Goal: Task Accomplishment & Management: Use online tool/utility

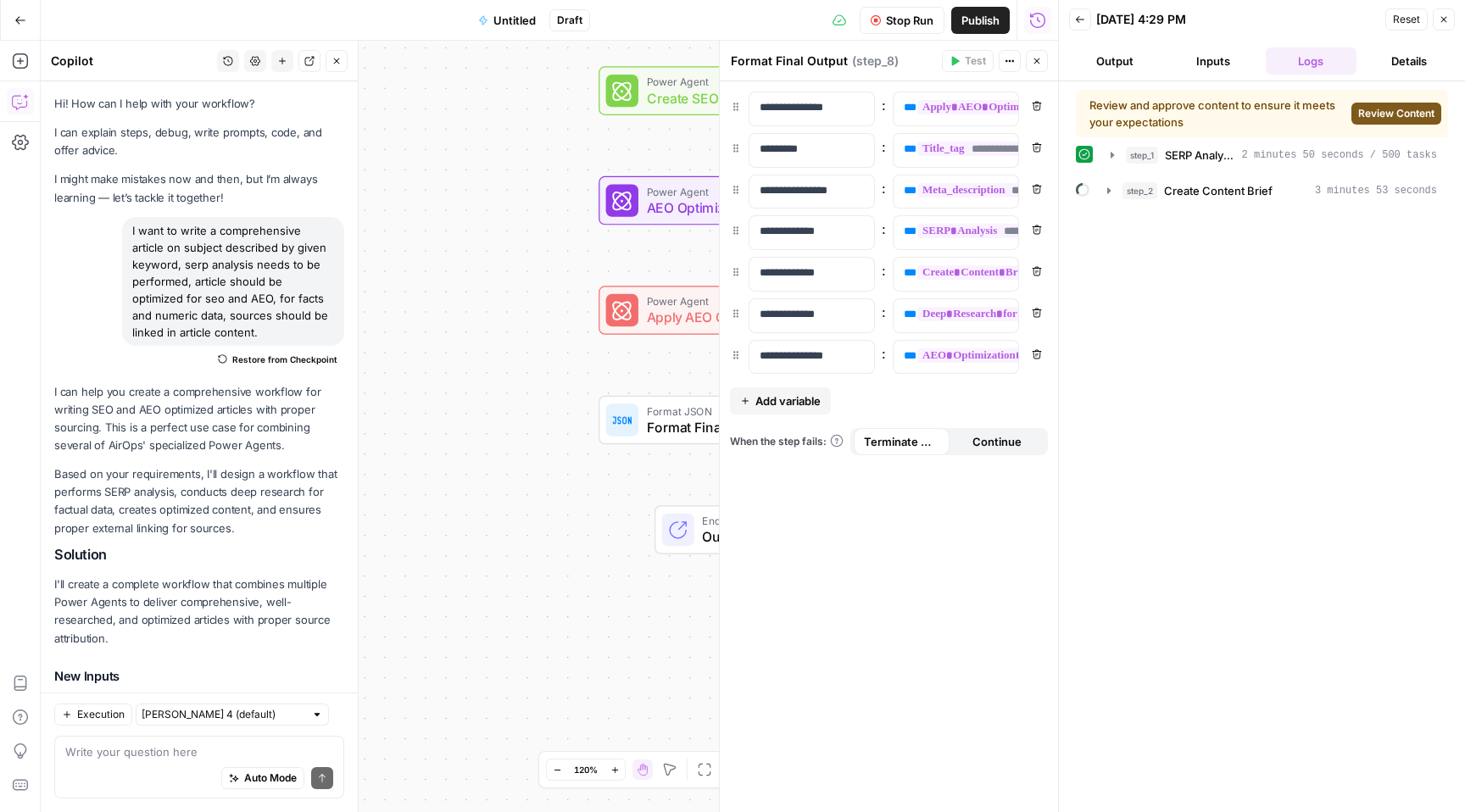
scroll to position [2891, 0]
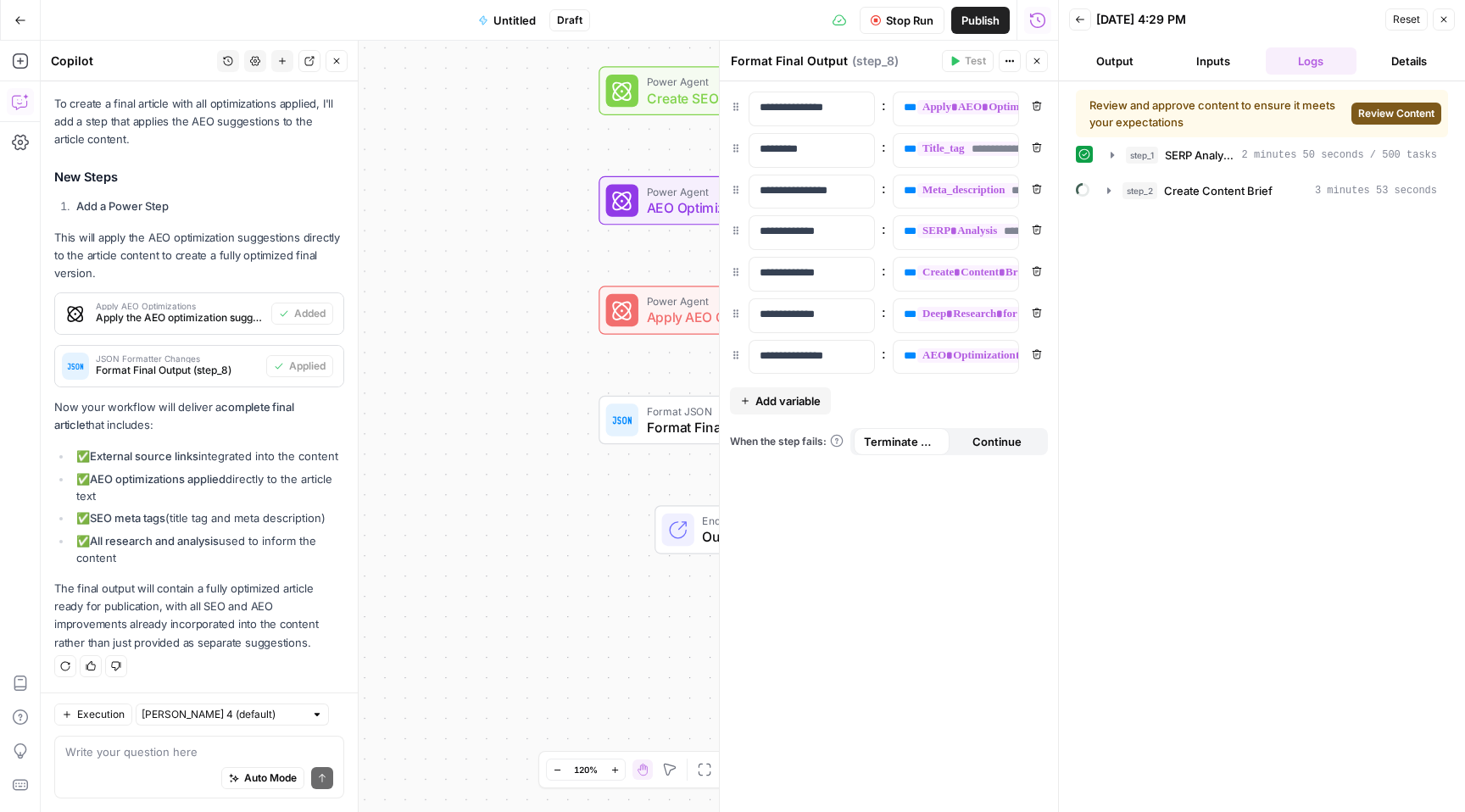
click at [1389, 109] on span "Review Content" at bounding box center [1395, 113] width 77 height 15
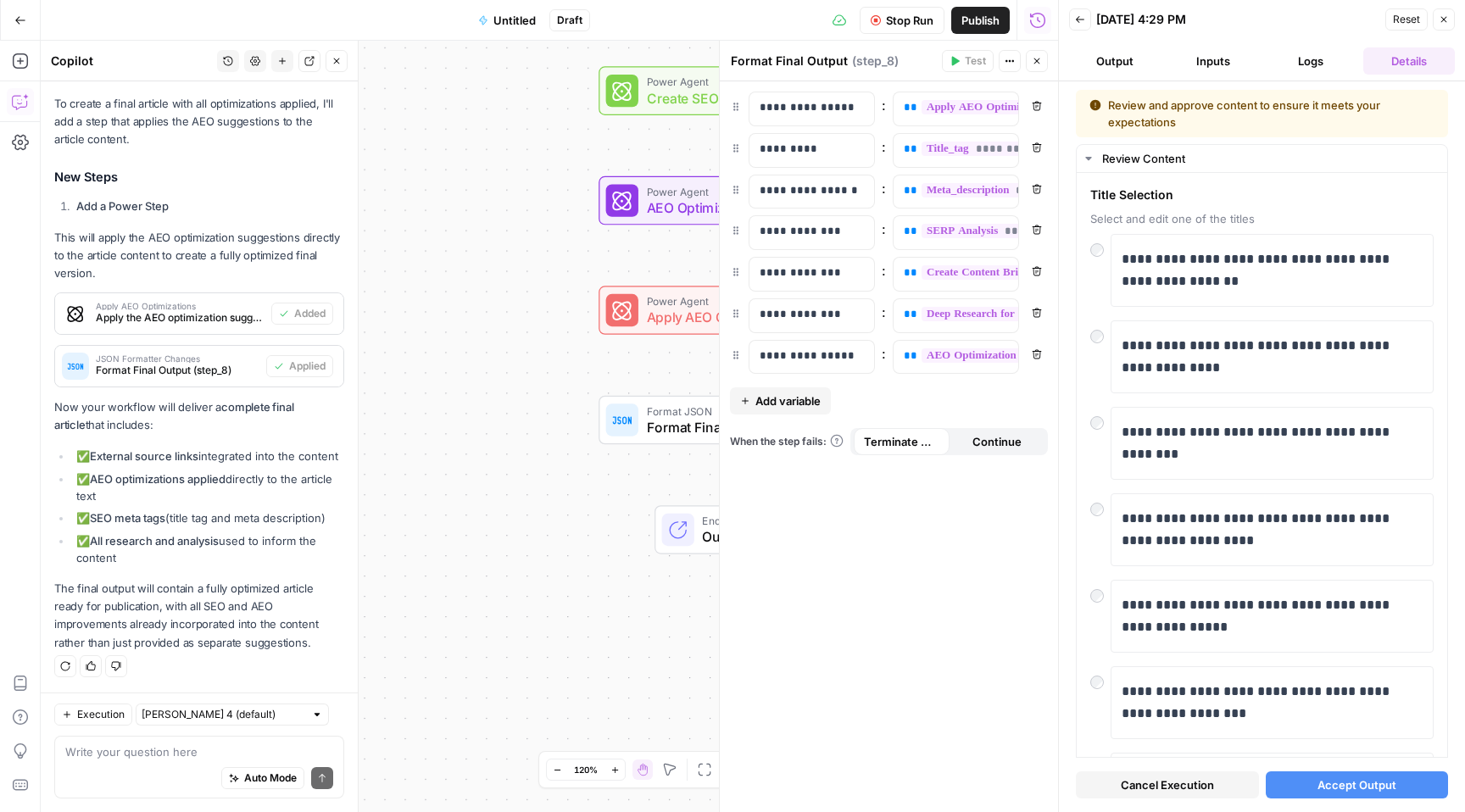
click at [1342, 789] on span "Accept Output" at bounding box center [1356, 784] width 79 height 17
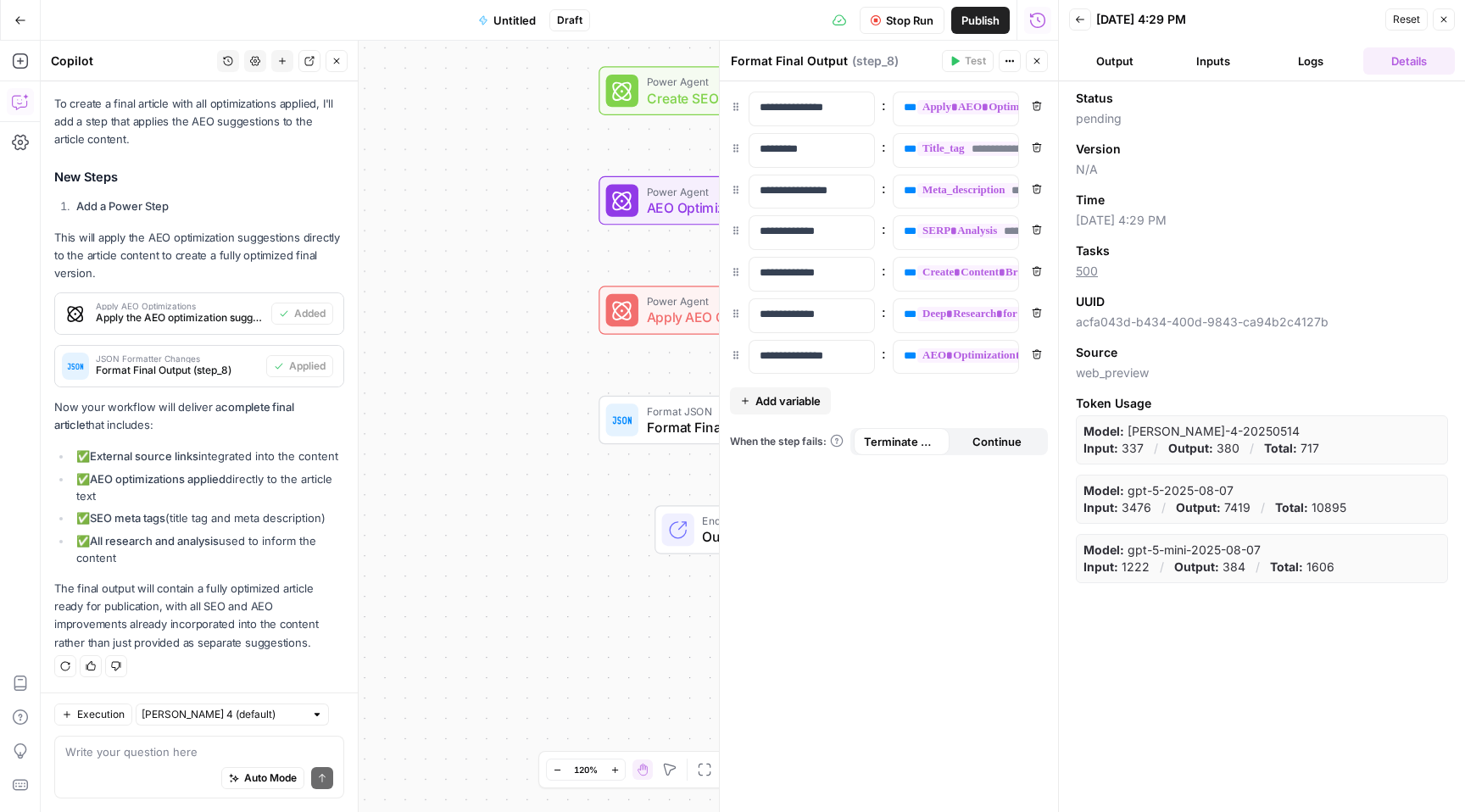
click at [1308, 55] on button "Logs" at bounding box center [1311, 61] width 91 height 27
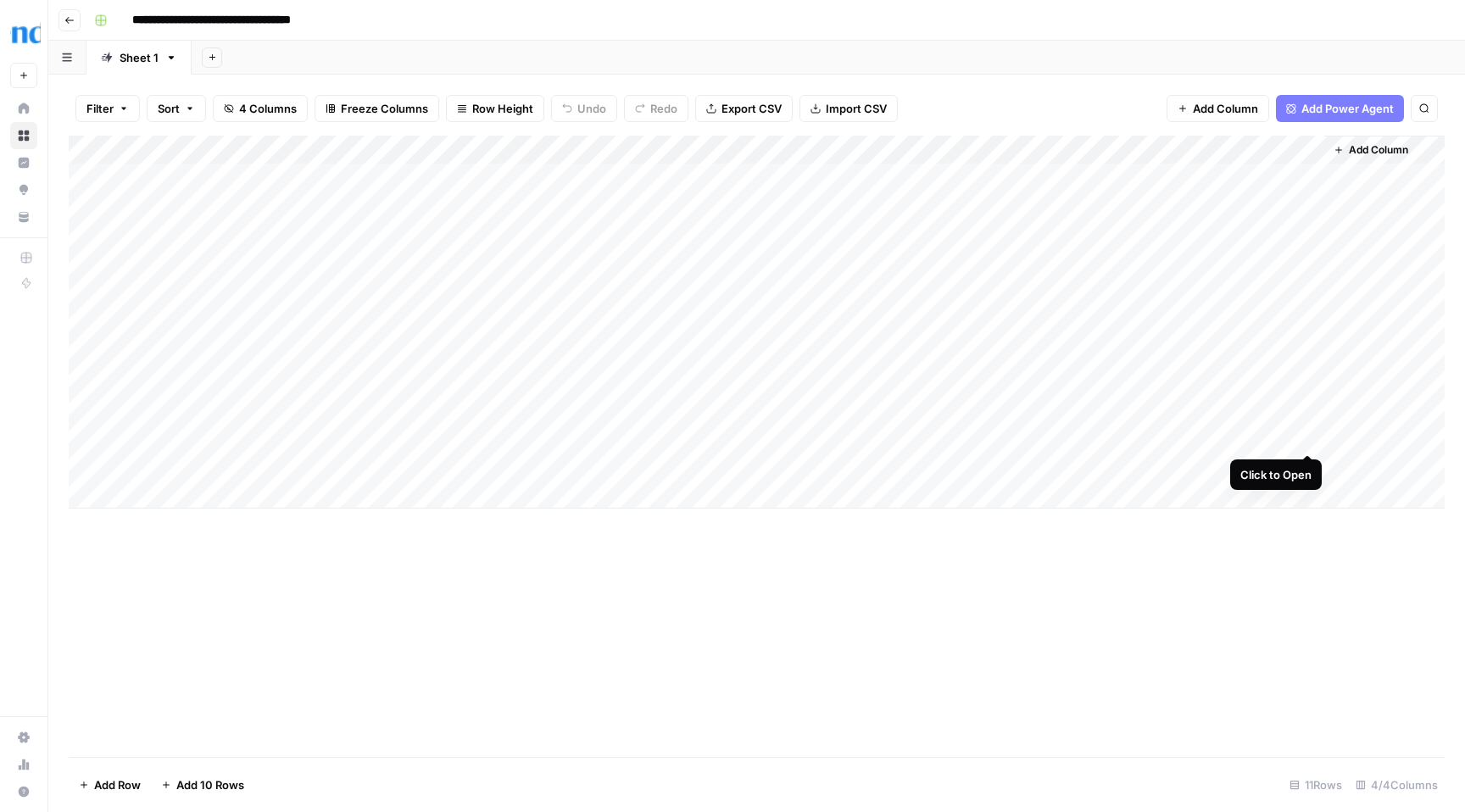
click at [1312, 437] on div "Add Column" at bounding box center [756, 321] width 1376 height 373
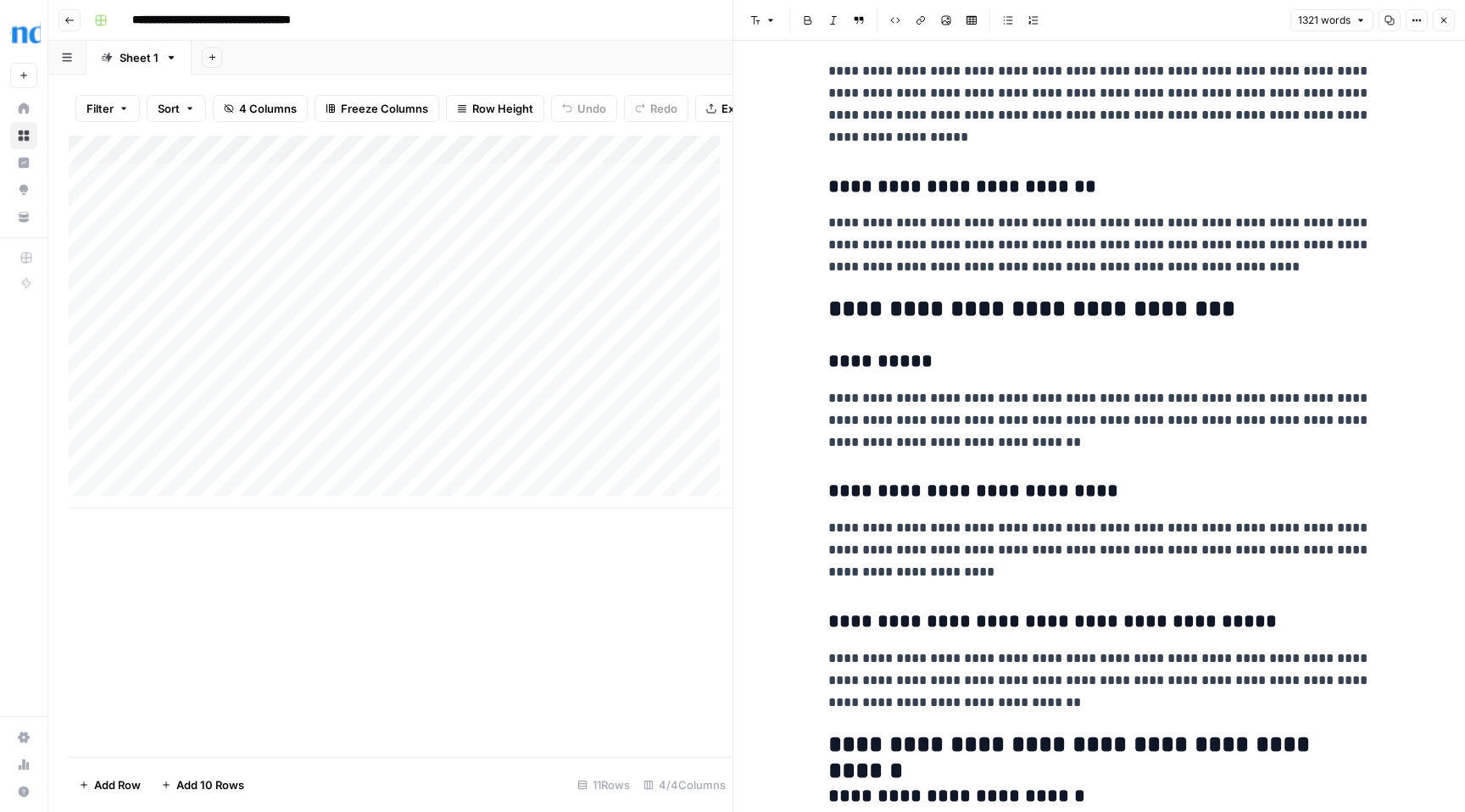
scroll to position [3543, 0]
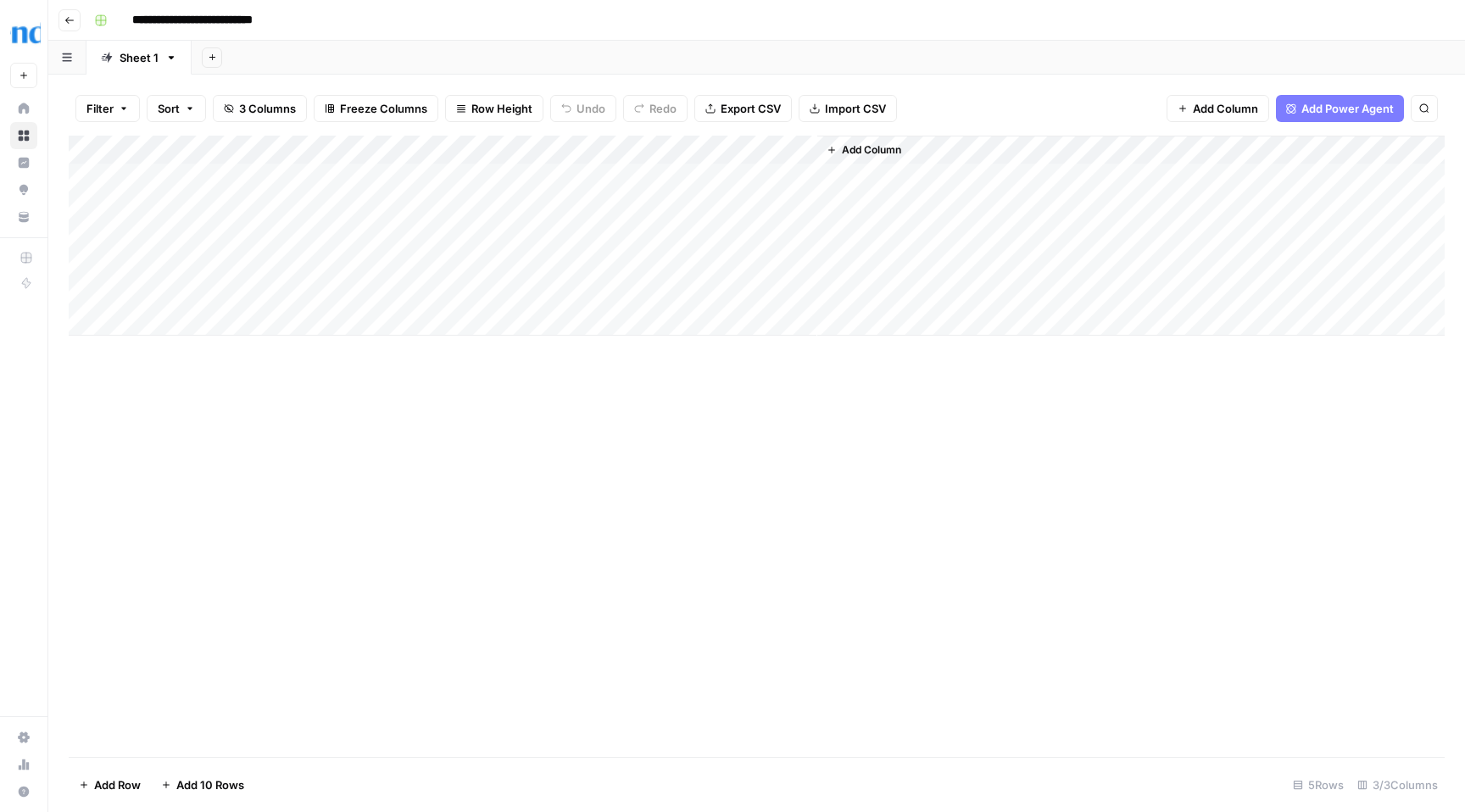
click at [204, 177] on div "Add Column" at bounding box center [756, 235] width 1376 height 200
type textarea "**********"
click at [490, 174] on div "Add Column" at bounding box center [756, 235] width 1376 height 200
click at [540, 176] on div "Add Column" at bounding box center [756, 235] width 1376 height 200
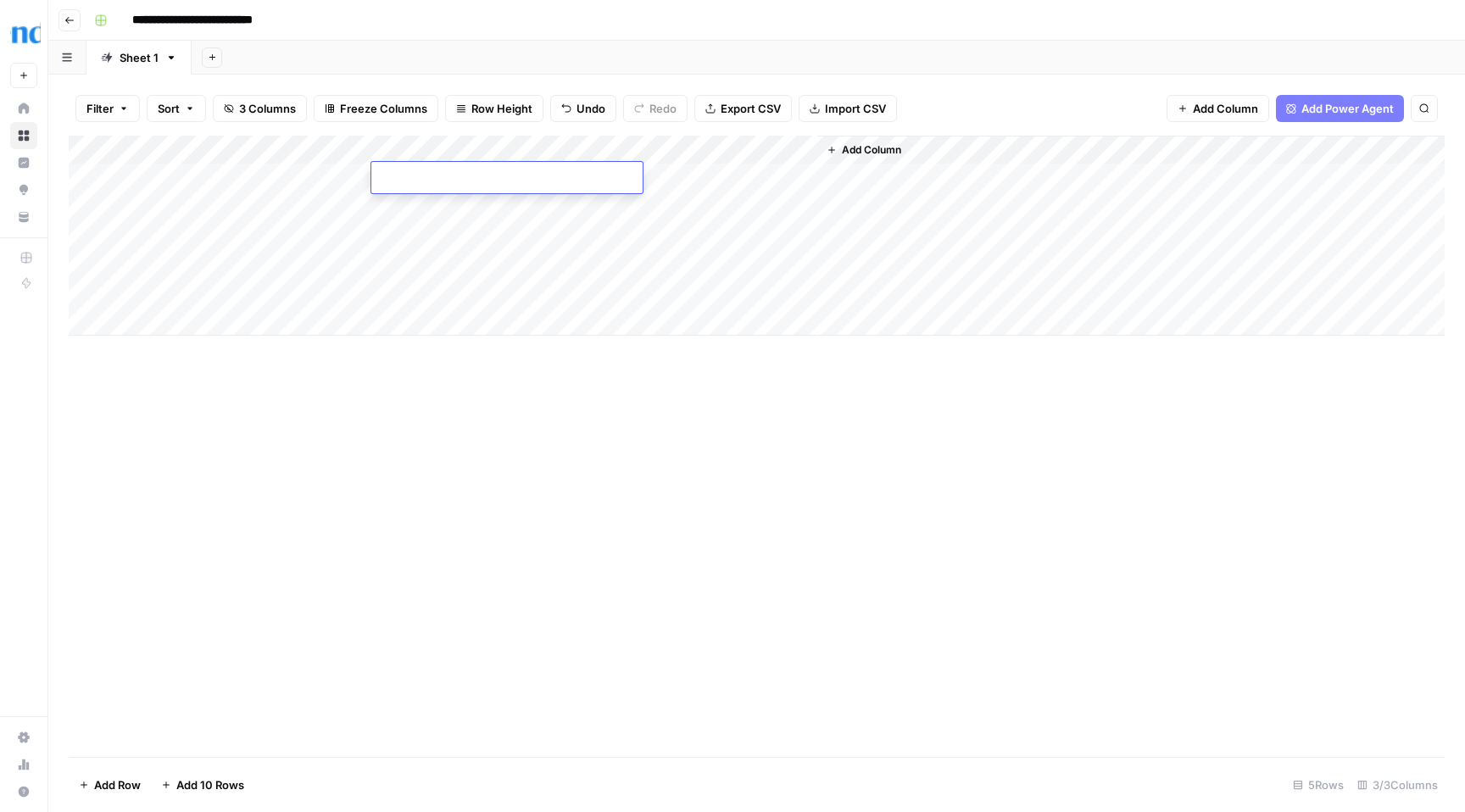
type textarea "**********"
click at [580, 212] on div "Add Column" at bounding box center [756, 235] width 1376 height 200
click at [713, 180] on div "Add Column" at bounding box center [756, 235] width 1376 height 200
